Goal: Find specific page/section: Find specific page/section

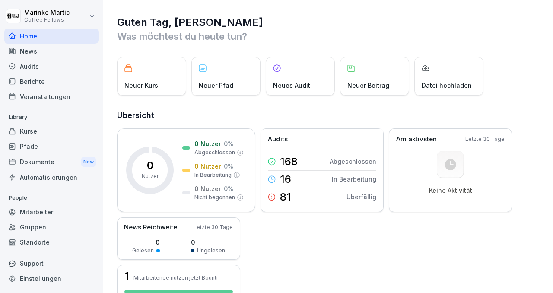
click at [31, 78] on div "Berichte" at bounding box center [51, 81] width 94 height 15
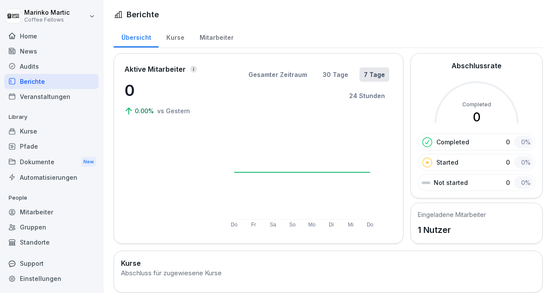
click at [181, 42] on div "Kurse" at bounding box center [175, 37] width 33 height 22
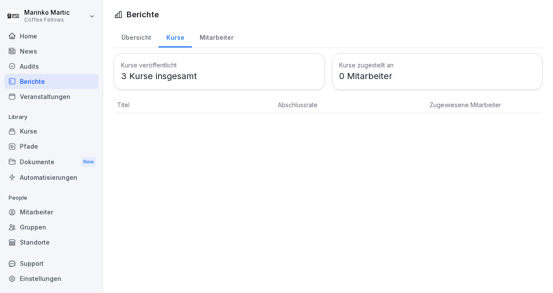
click at [36, 67] on div "Audits" at bounding box center [51, 66] width 94 height 15
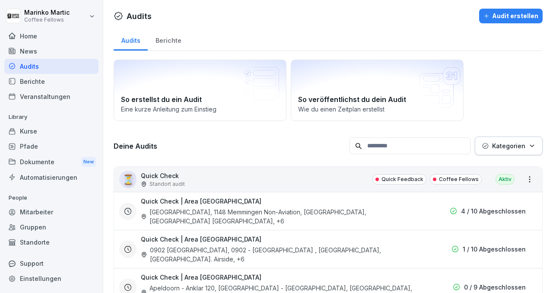
click at [172, 42] on div "Berichte" at bounding box center [168, 40] width 41 height 22
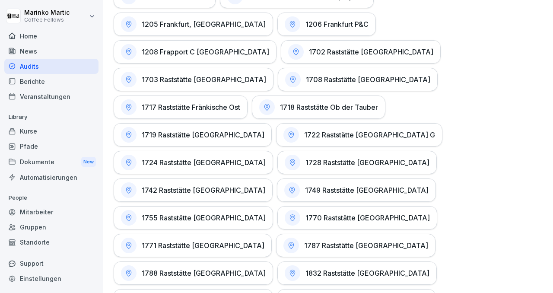
scroll to position [610, 0]
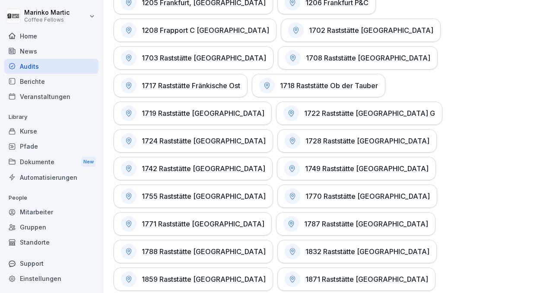
click at [306, 275] on h1 "1871 Raststätte [GEOGRAPHIC_DATA]" at bounding box center [367, 279] width 123 height 9
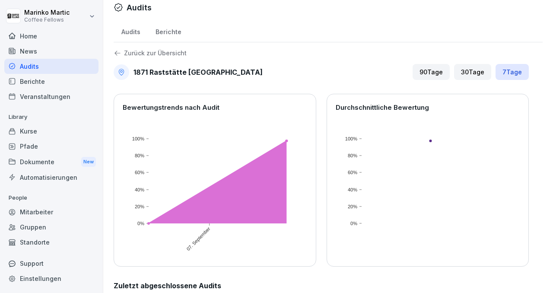
scroll to position [54, 0]
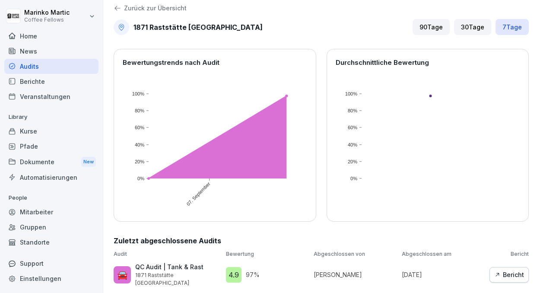
click at [506, 273] on div "Bericht" at bounding box center [509, 275] width 30 height 10
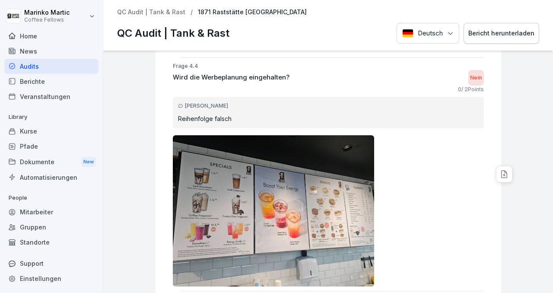
scroll to position [1727, 0]
click at [393, 193] on div at bounding box center [328, 211] width 311 height 151
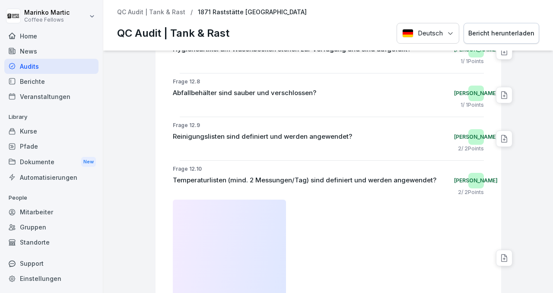
scroll to position [6573, 0]
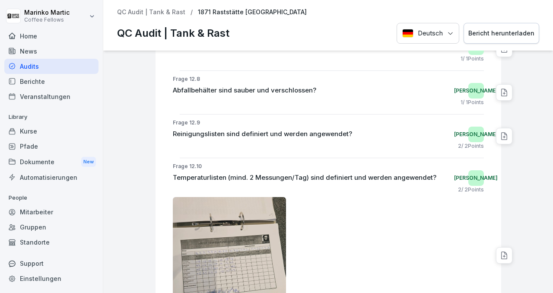
drag, startPoint x: 329, startPoint y: 203, endPoint x: 279, endPoint y: 223, distance: 53.9
click at [279, 223] on img at bounding box center [230, 272] width 114 height 151
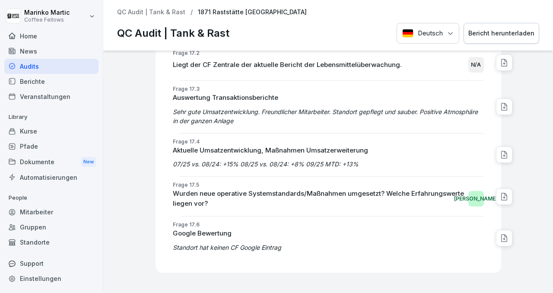
scroll to position [9416, 0]
